Goal: Check status: Check status

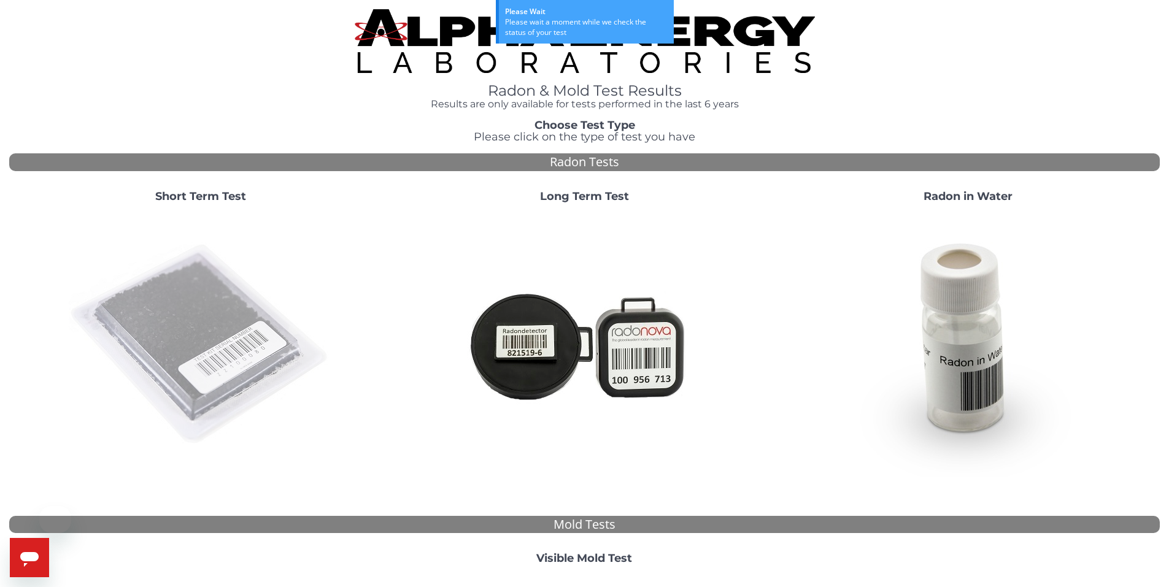
click at [215, 339] on img at bounding box center [201, 345] width 264 height 264
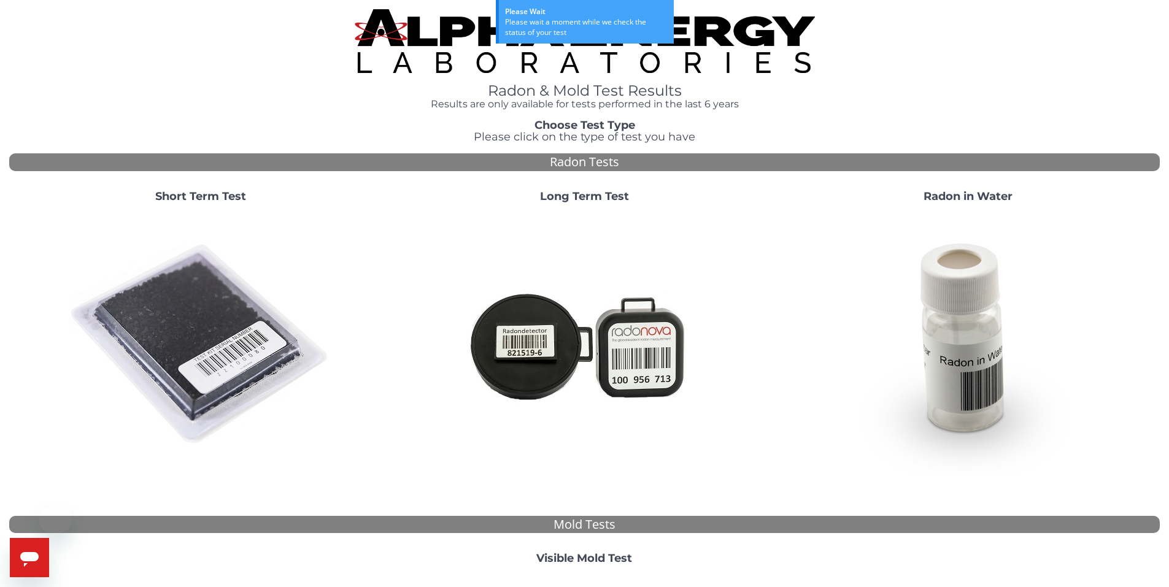
click at [199, 296] on img at bounding box center [201, 345] width 264 height 264
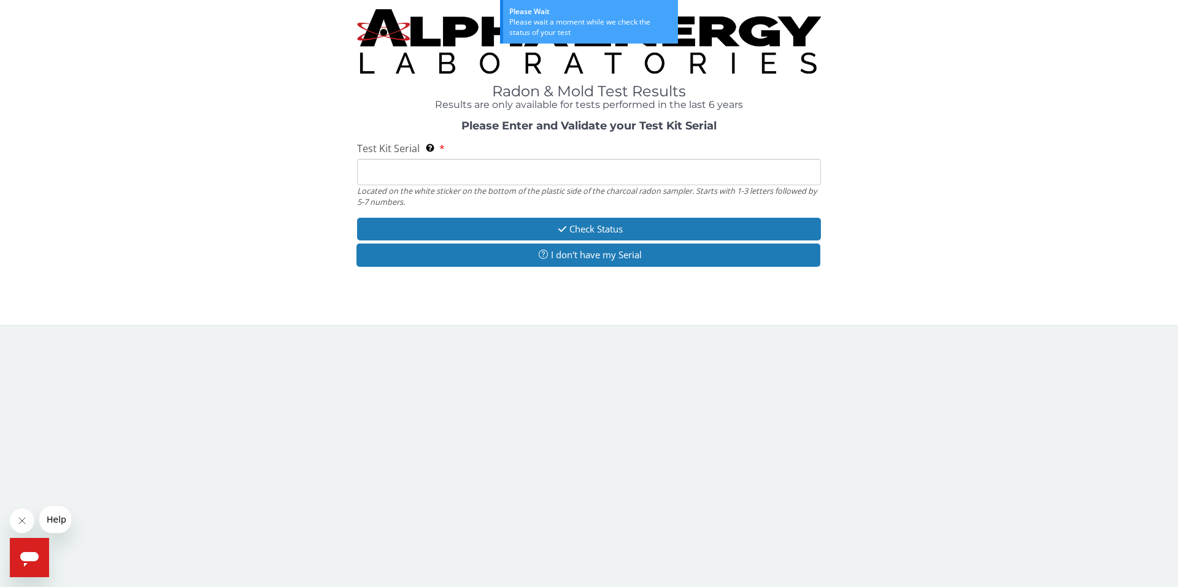
click at [439, 179] on input "Test Kit Serial Located on the white sticker on the bottom of the plastic side …" at bounding box center [589, 172] width 464 height 26
paste input "AA735085"
type input "AA735085"
